Goal: Book appointment/travel/reservation

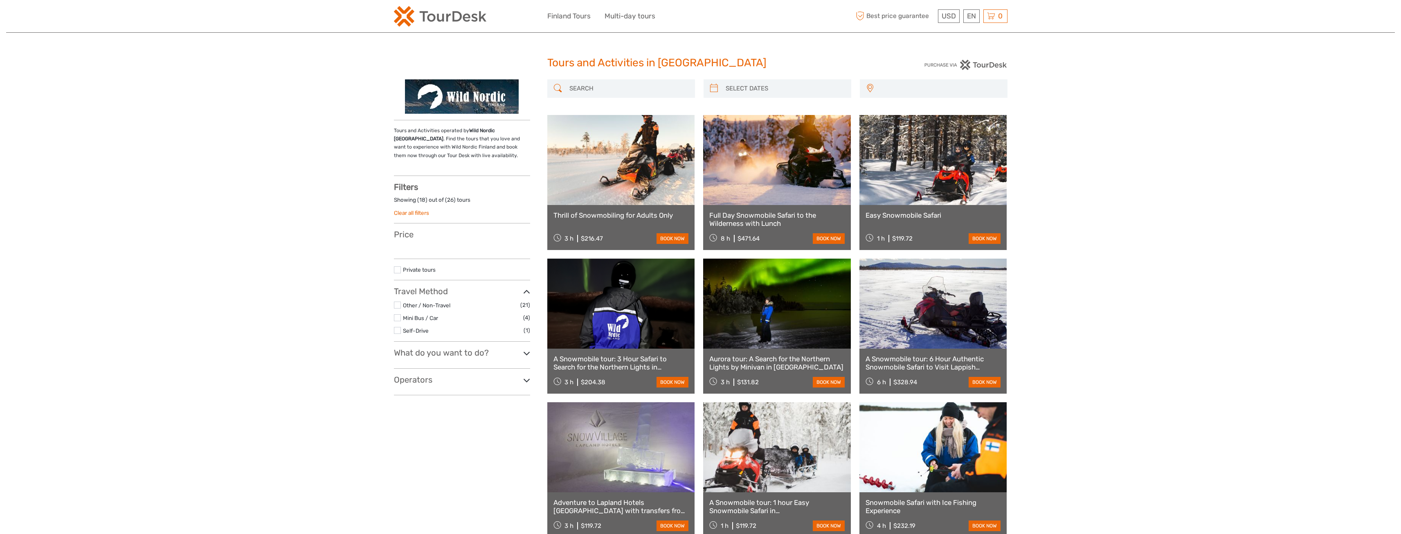
select select
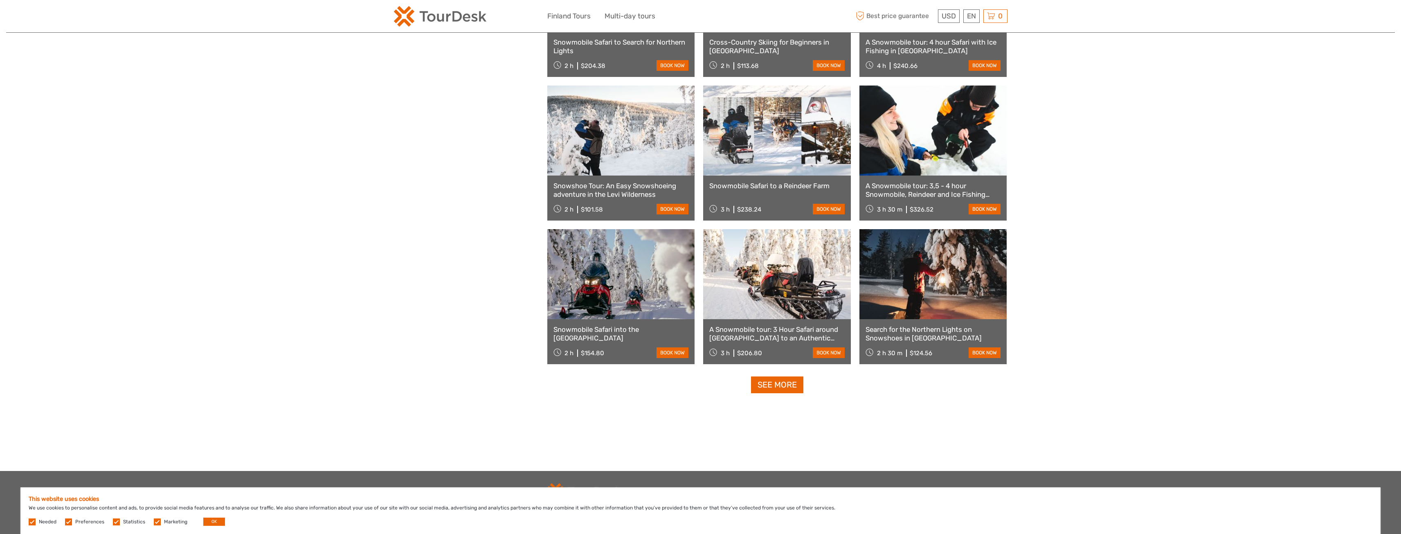
scroll to position [654, 0]
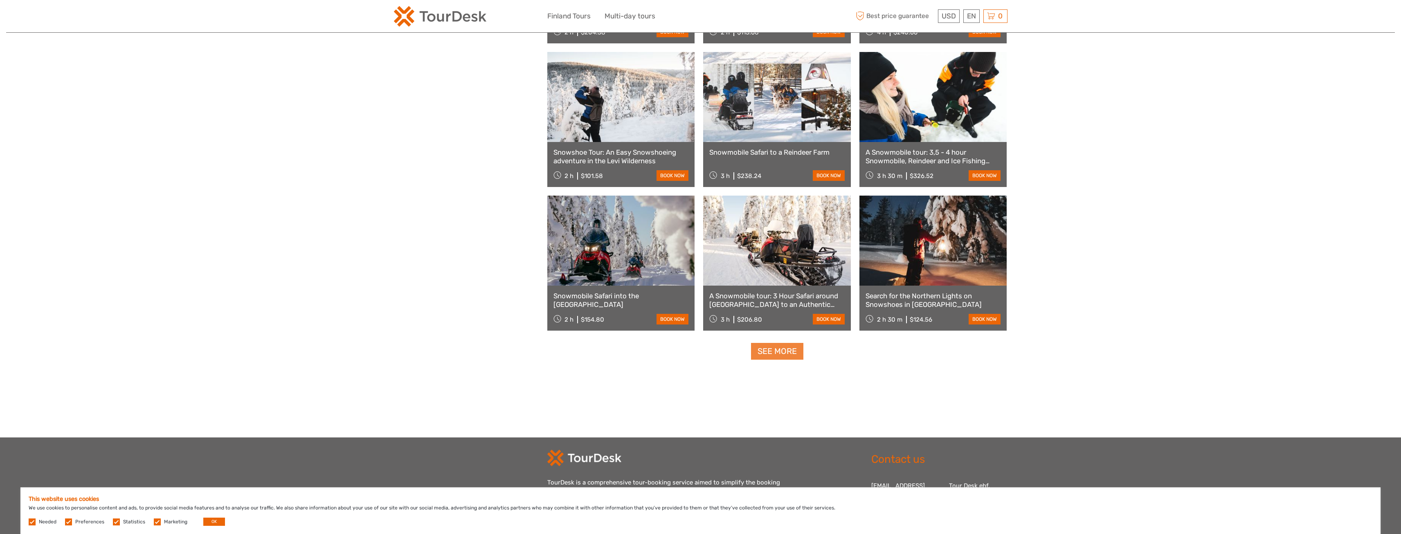
click at [777, 350] on link "See more" at bounding box center [777, 351] width 52 height 17
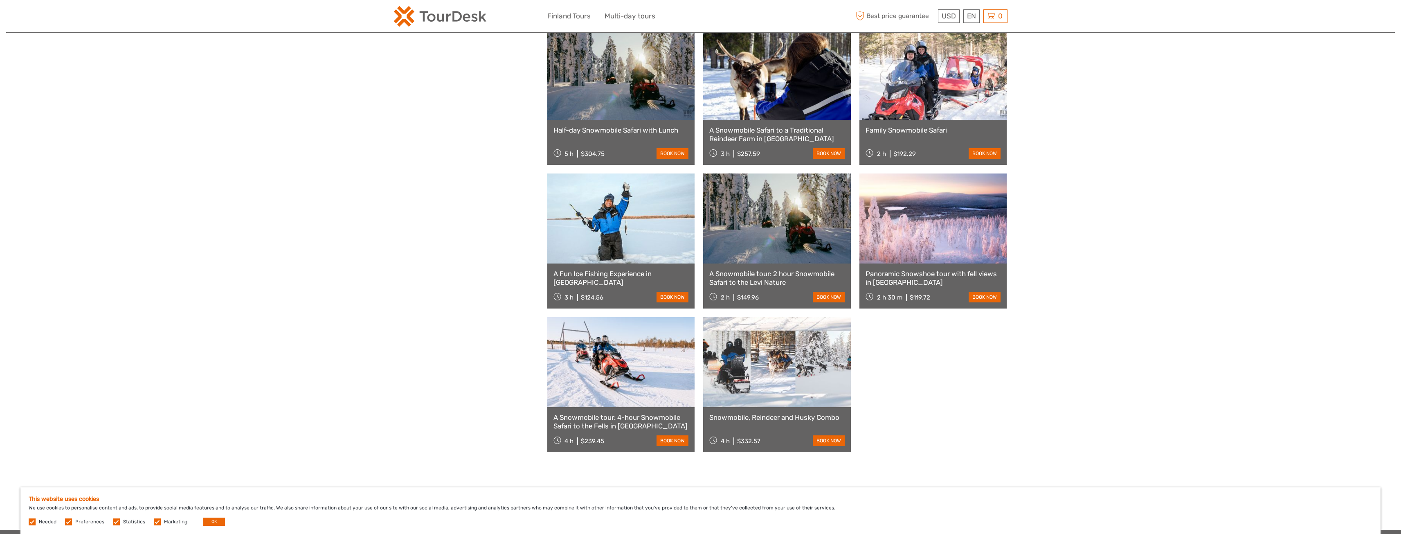
scroll to position [982, 0]
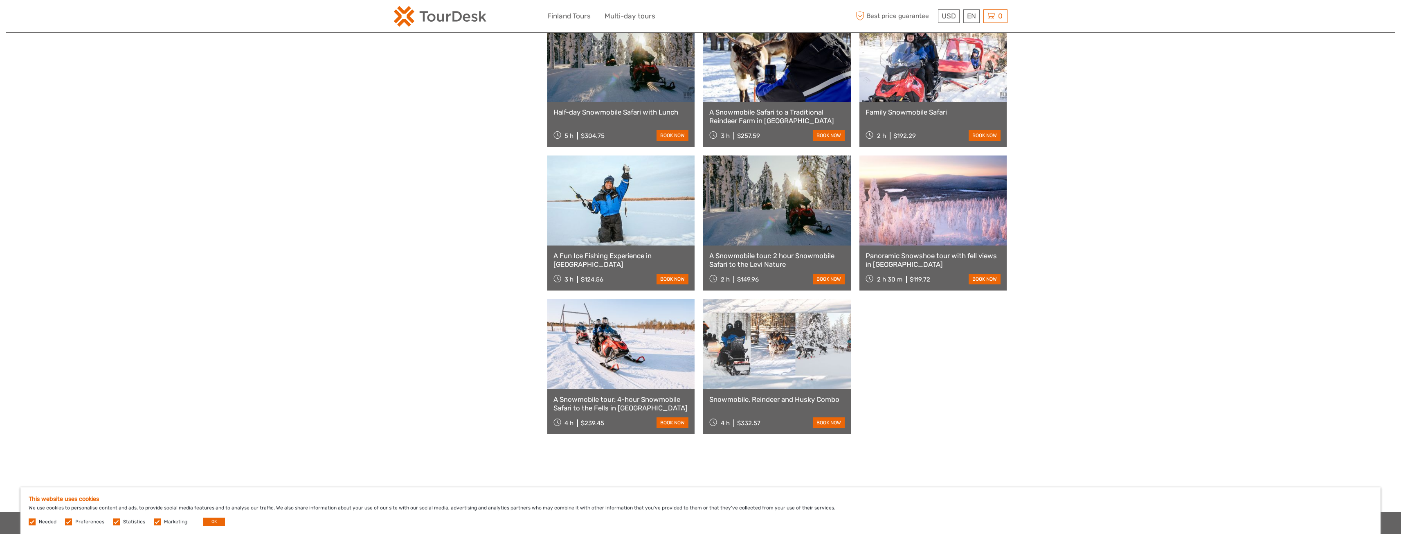
click at [600, 402] on link "A Snowmobile tour: 4-hour Snowmobile Safari to the Fells in Levi" at bounding box center [620, 403] width 135 height 17
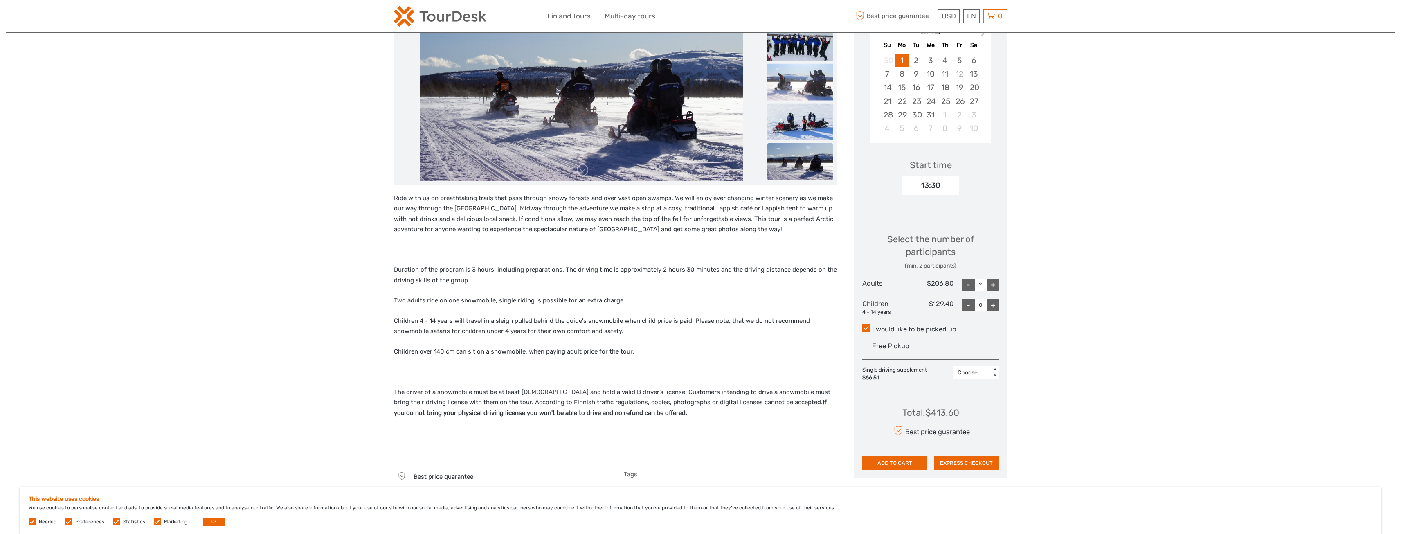
scroll to position [164, 0]
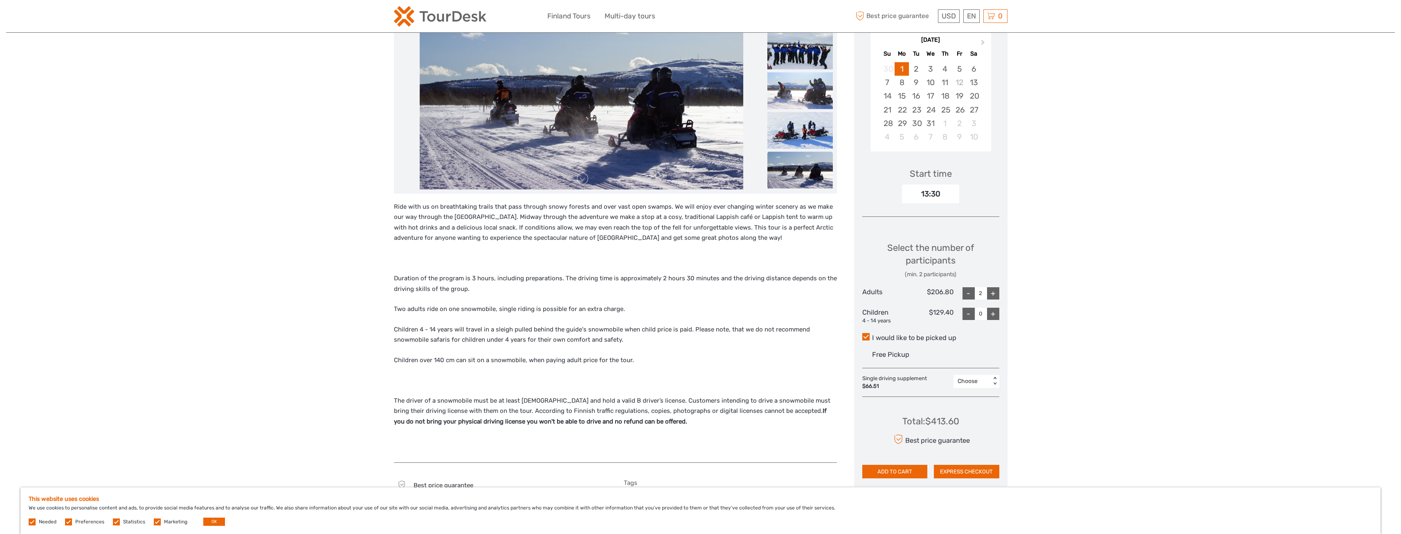
click at [993, 308] on div "+" at bounding box center [993, 314] width 12 height 12
type input "1"
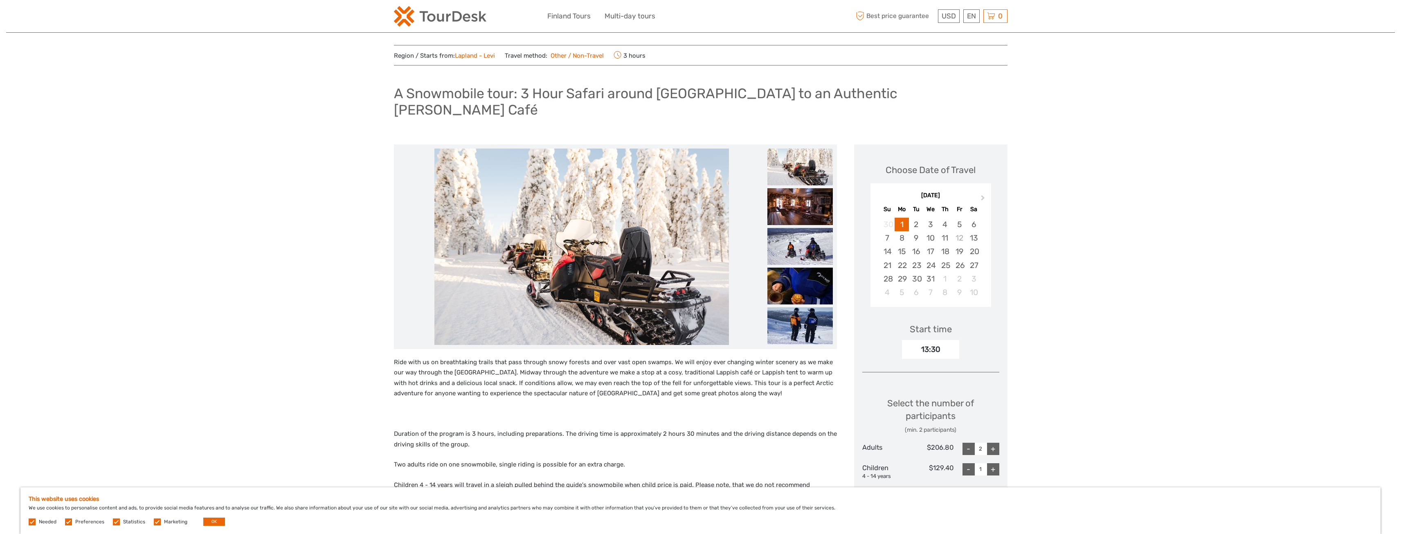
scroll to position [0, 0]
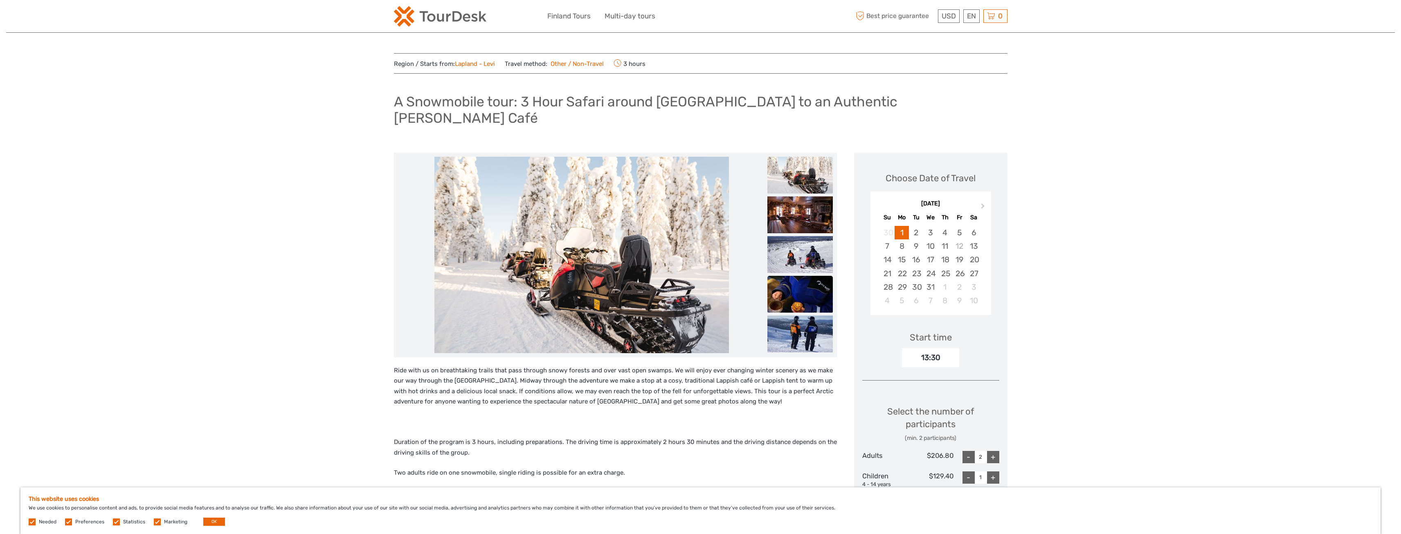
click at [790, 276] on img at bounding box center [799, 294] width 65 height 37
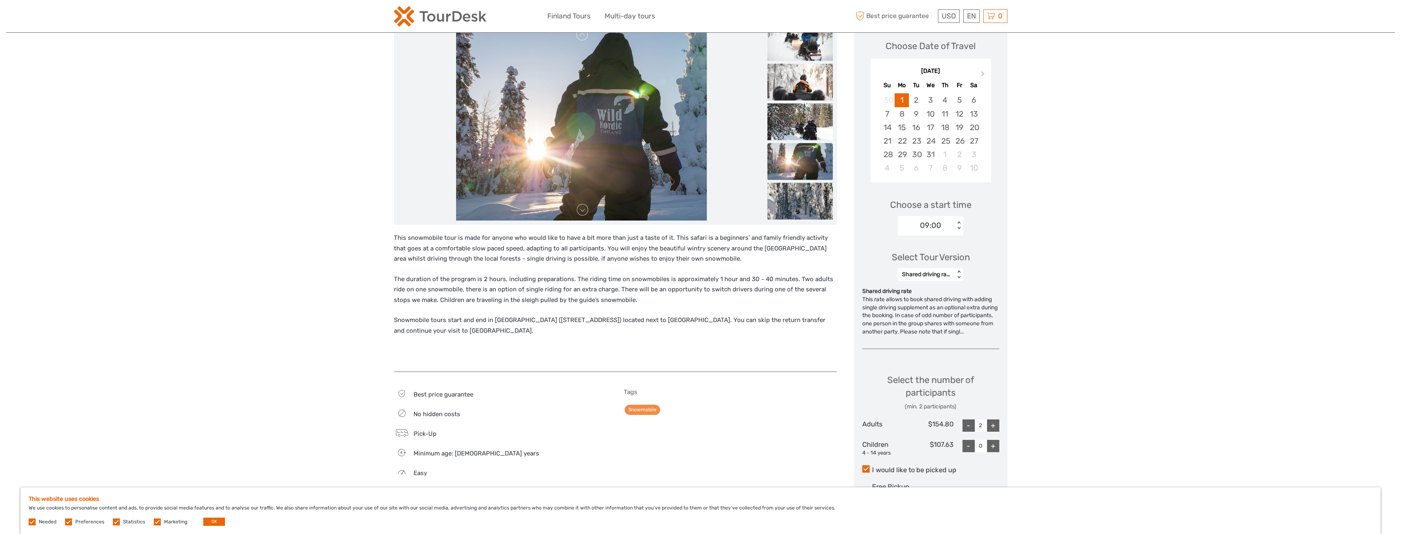
scroll to position [123, 0]
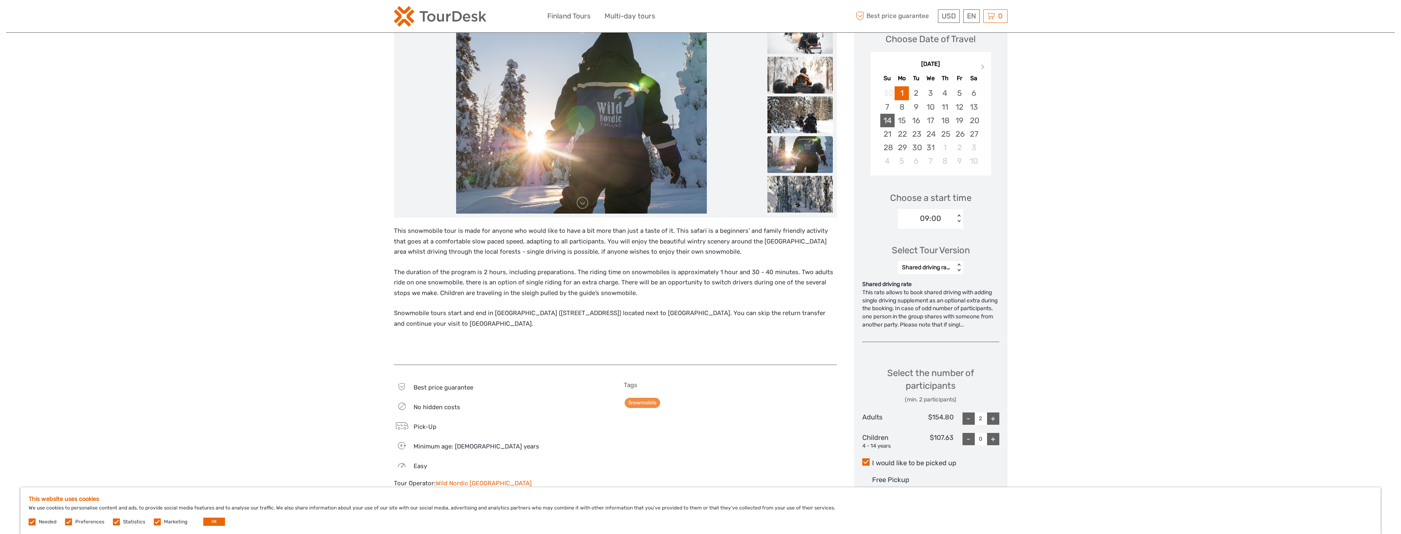
click at [891, 118] on div "14" at bounding box center [887, 120] width 14 height 13
click at [949, 220] on div "09:00" at bounding box center [926, 218] width 57 height 12
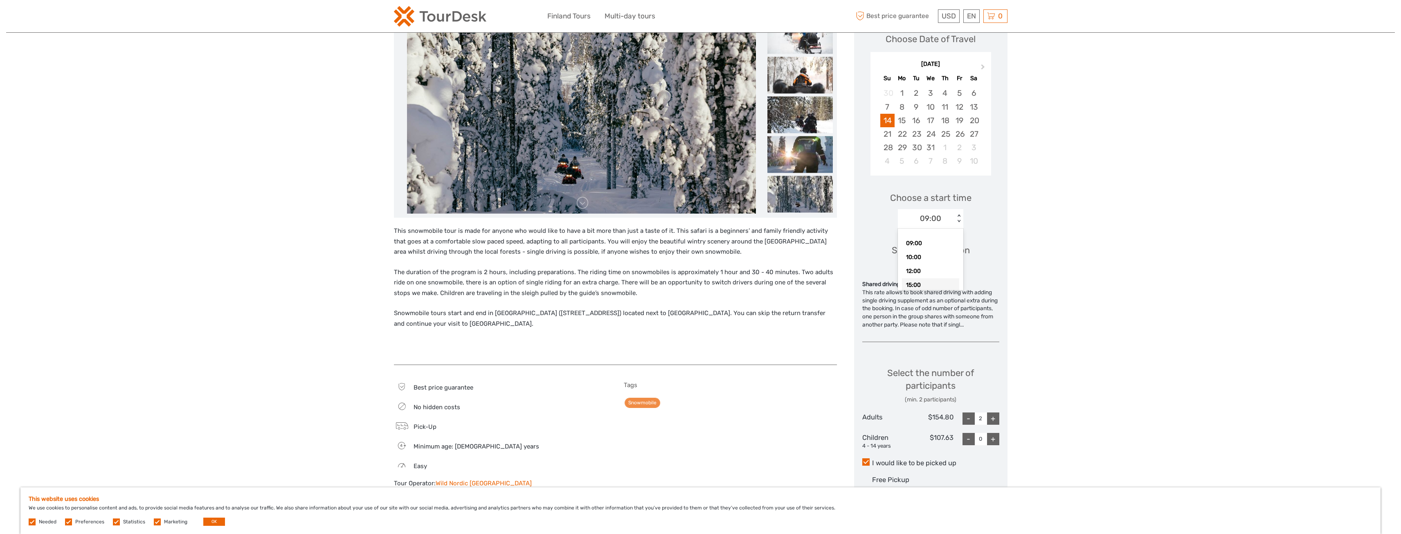
click at [935, 285] on div "15:00" at bounding box center [930, 285] width 57 height 14
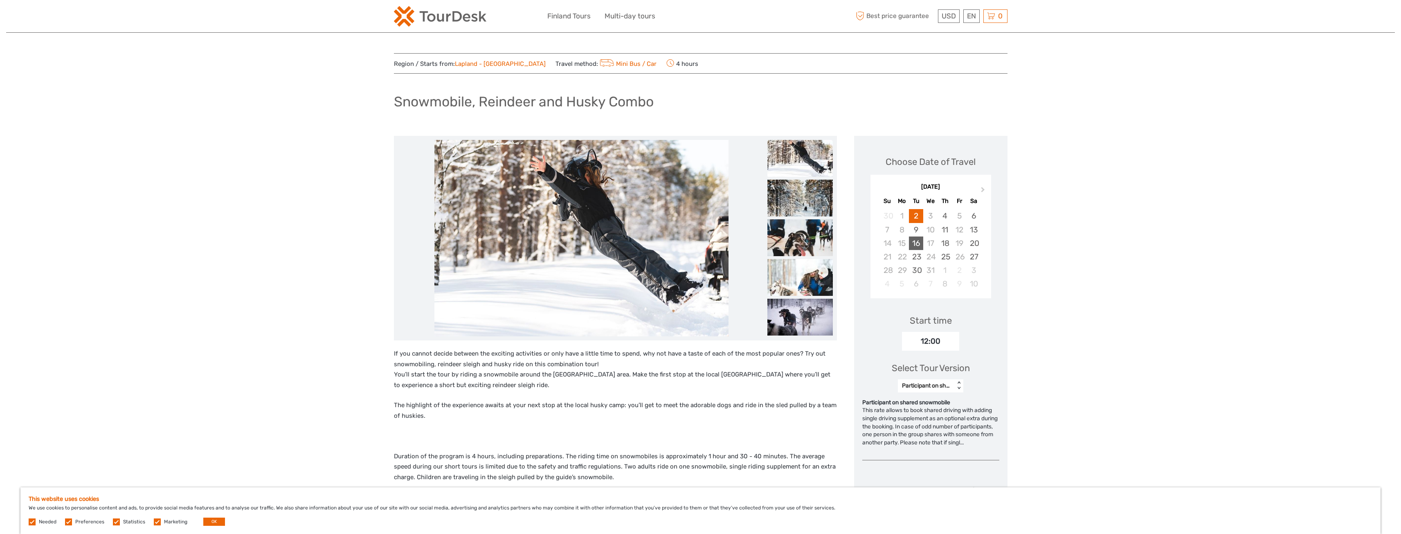
click at [920, 243] on div "16" at bounding box center [916, 242] width 14 height 13
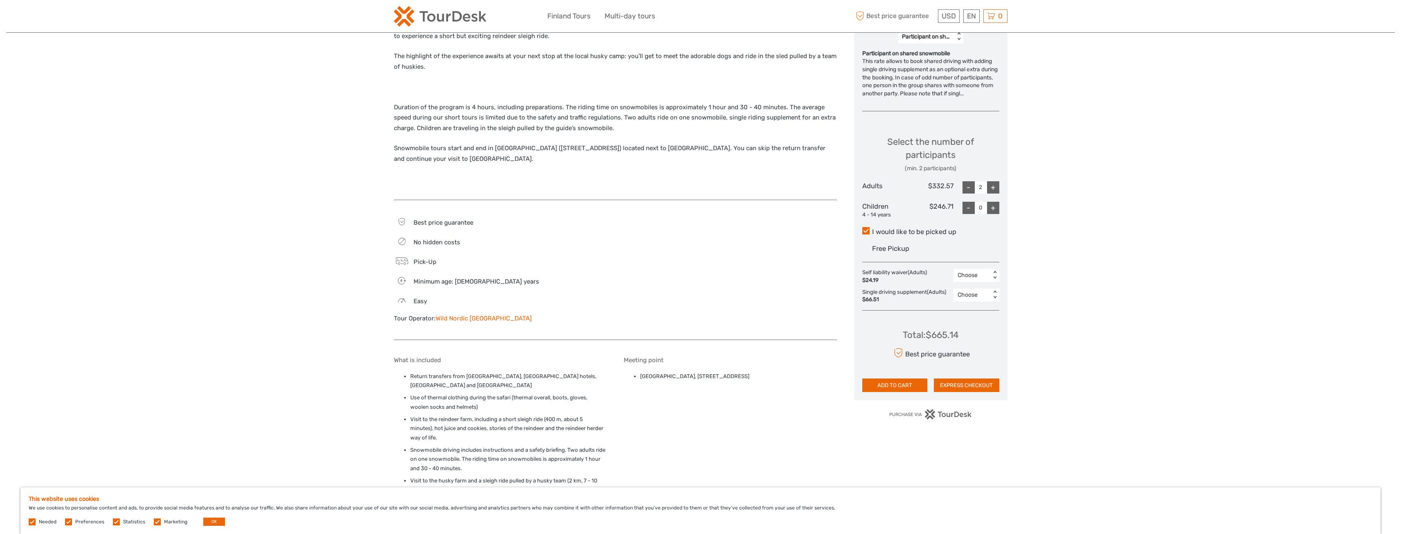
scroll to position [409, 0]
